Goal: Task Accomplishment & Management: Manage account settings

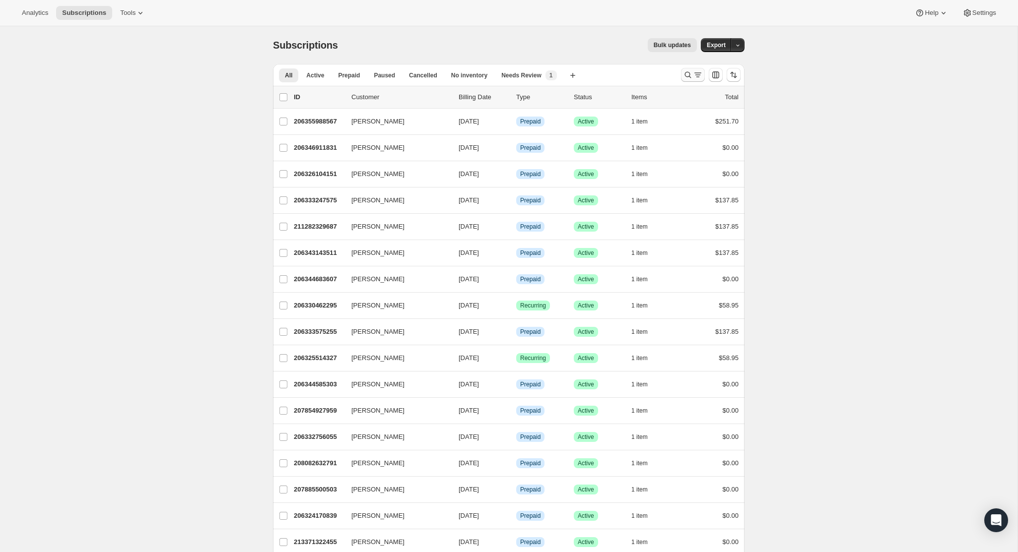
click at [692, 72] on icon "Search and filter results" at bounding box center [688, 75] width 10 height 10
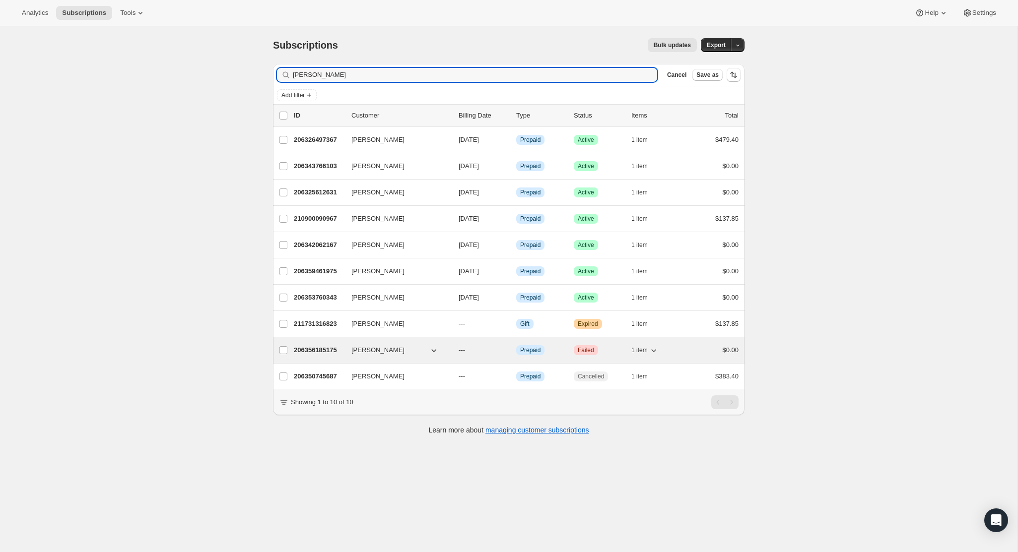
type input "[PERSON_NAME]"
click at [408, 345] on button "[PERSON_NAME]" at bounding box center [394, 350] width 99 height 16
click at [309, 352] on p "206356185175" at bounding box center [319, 350] width 50 height 10
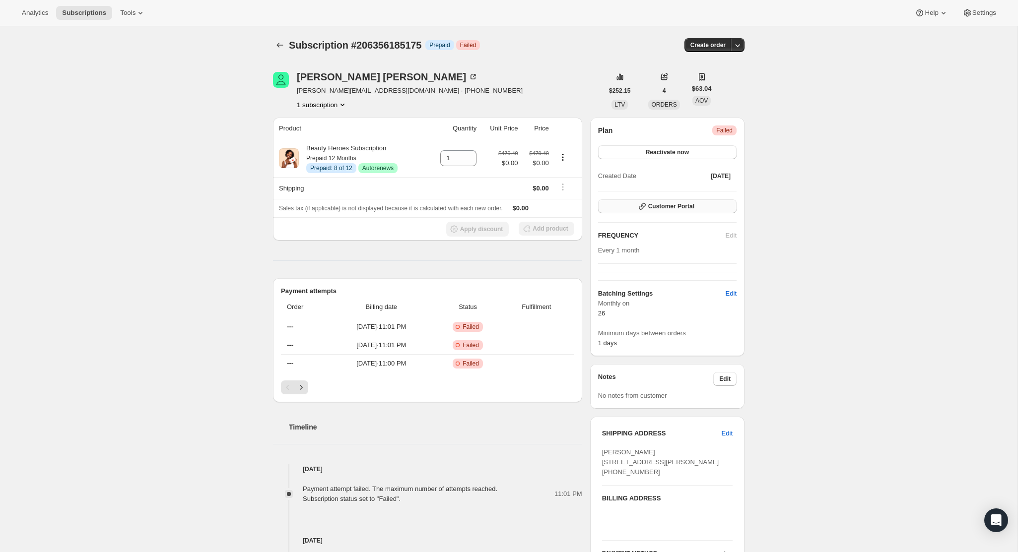
click at [699, 209] on button "Customer Portal" at bounding box center [667, 206] width 138 height 14
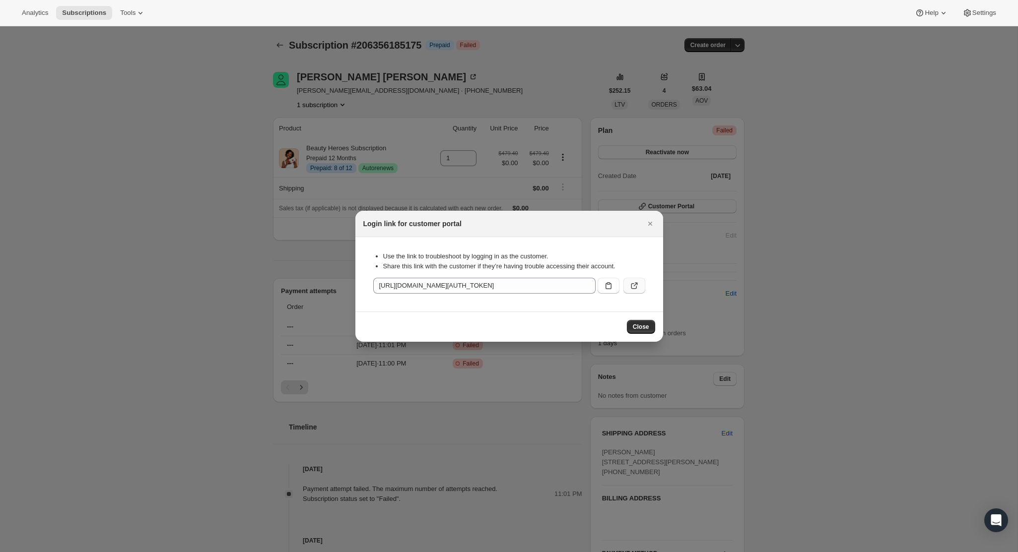
click at [638, 281] on button ":rc6:" at bounding box center [634, 286] width 22 height 16
